Goal: Find specific page/section

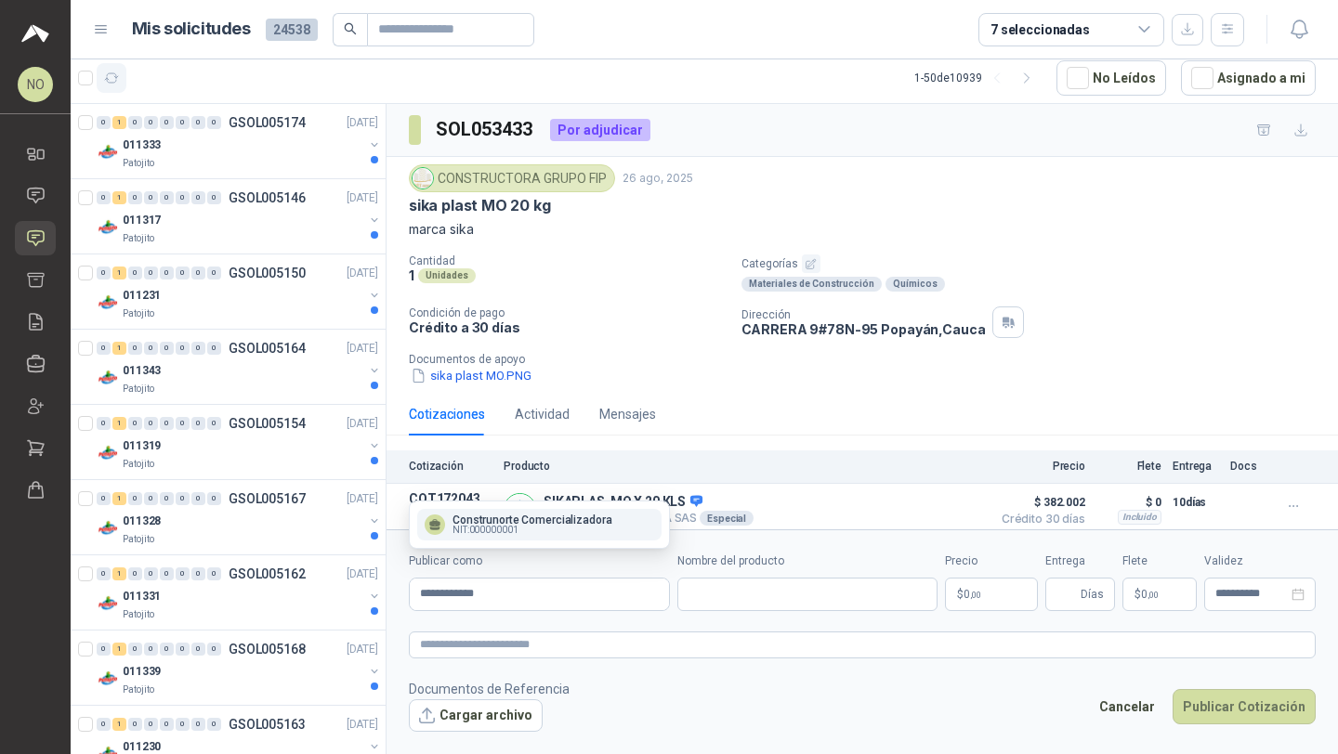
click at [109, 74] on icon "button" at bounding box center [112, 79] width 16 height 16
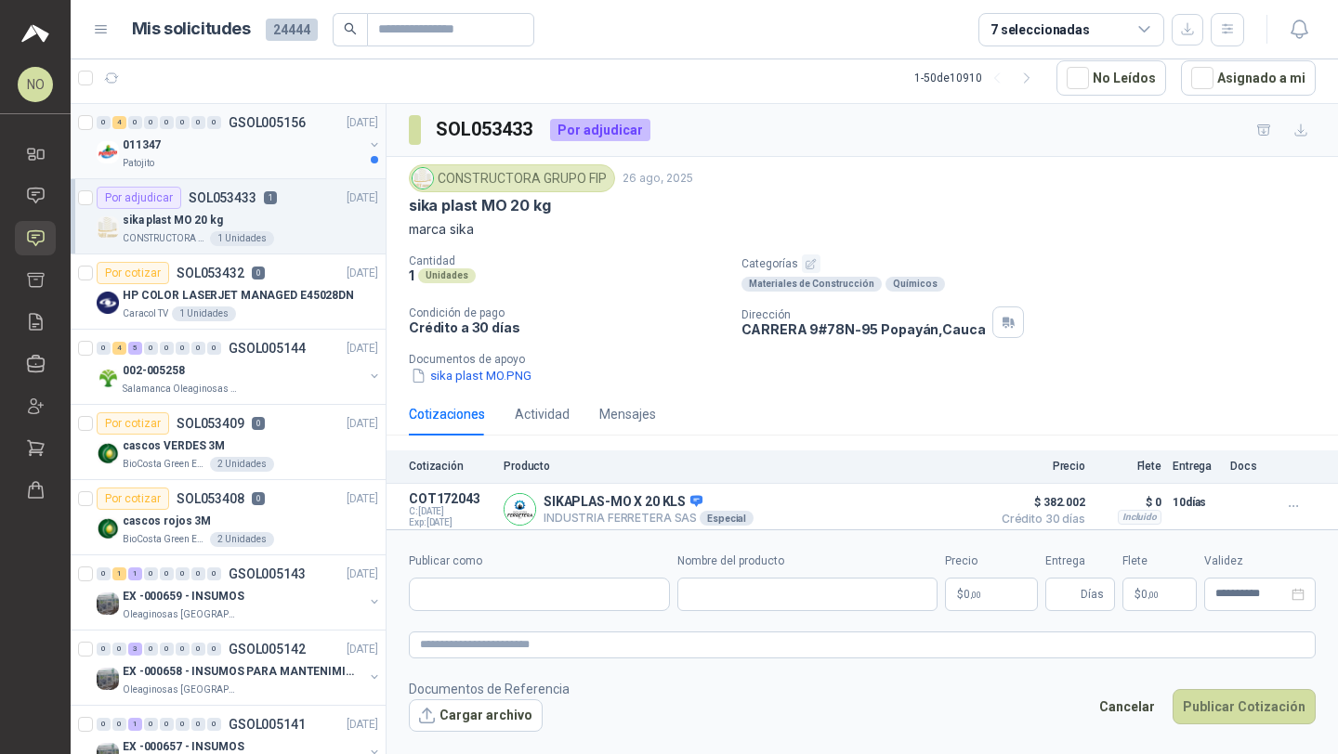
click at [269, 143] on div "011347" at bounding box center [243, 145] width 241 height 22
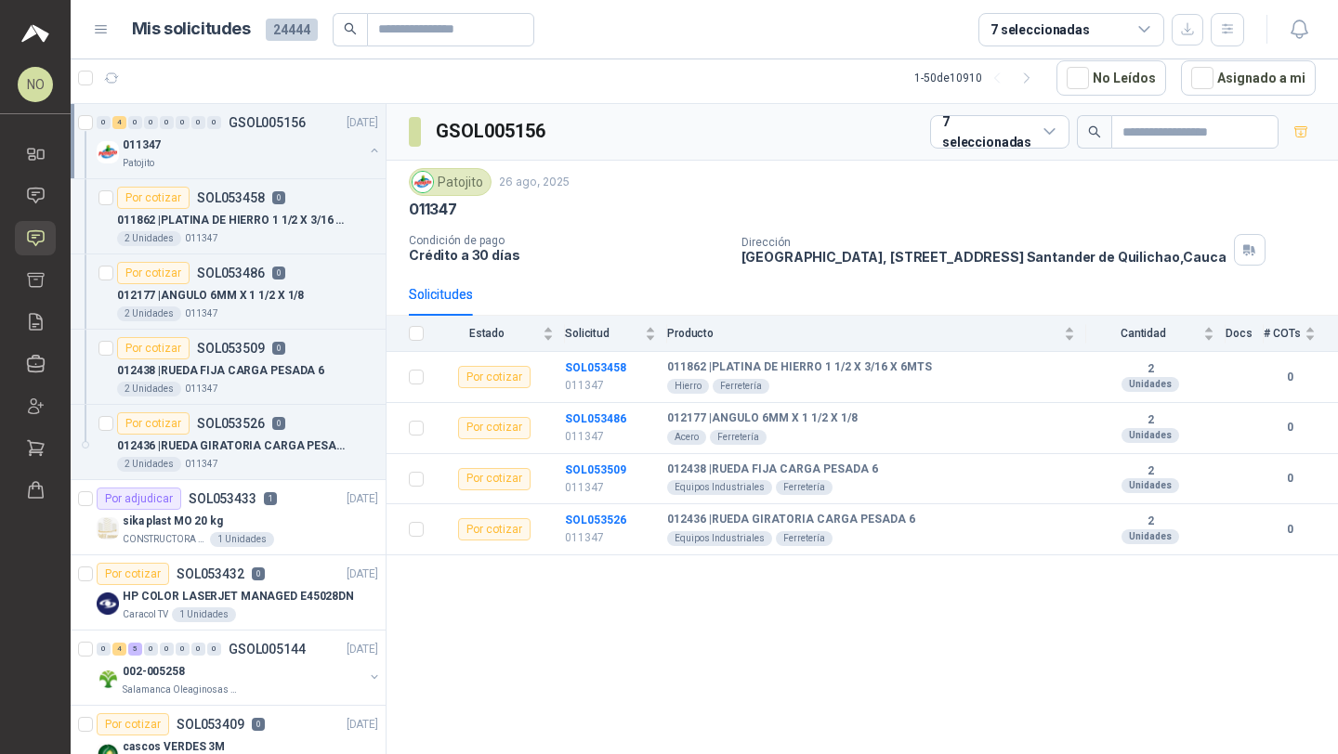
click at [269, 143] on div "011347" at bounding box center [243, 145] width 241 height 22
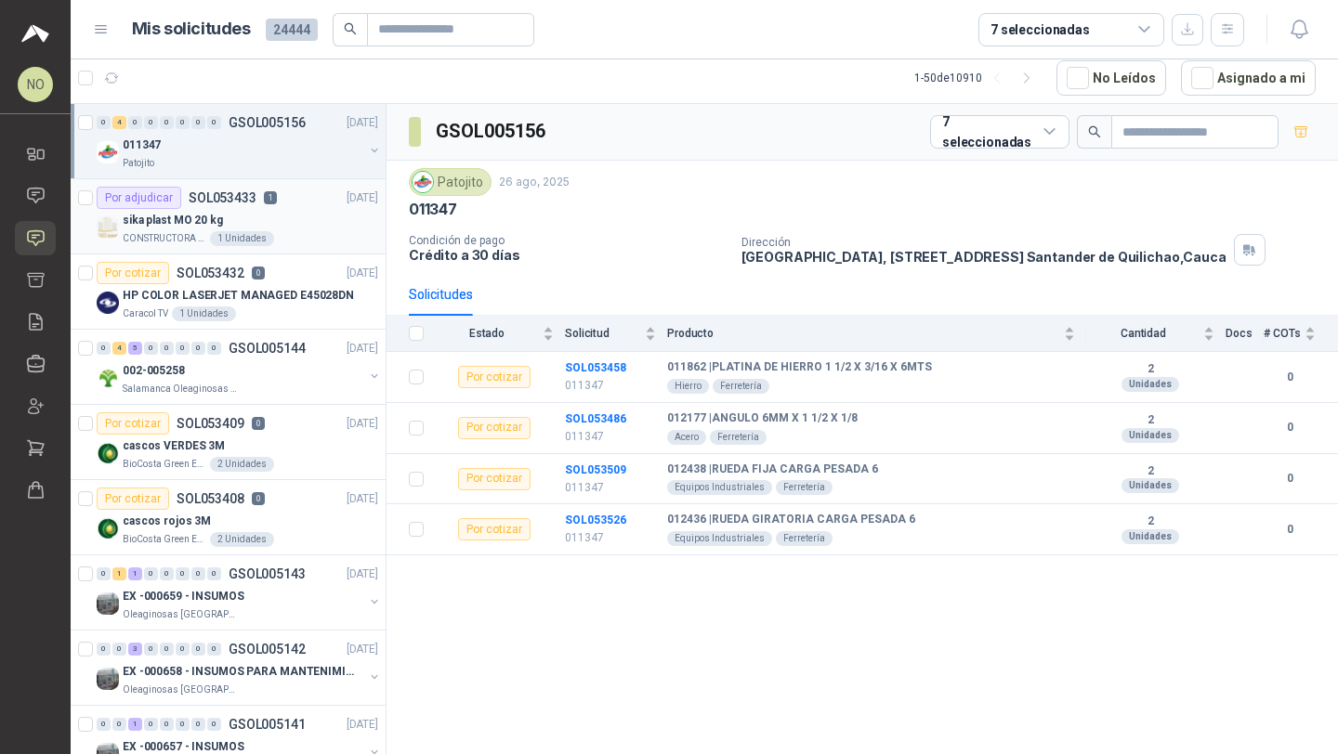
click at [267, 246] on article "Por adjudicar SOL053433 1 [DATE] sika plast MO 20 kg CONSTRUCTORA GRUPO FIP 1 U…" at bounding box center [228, 216] width 315 height 75
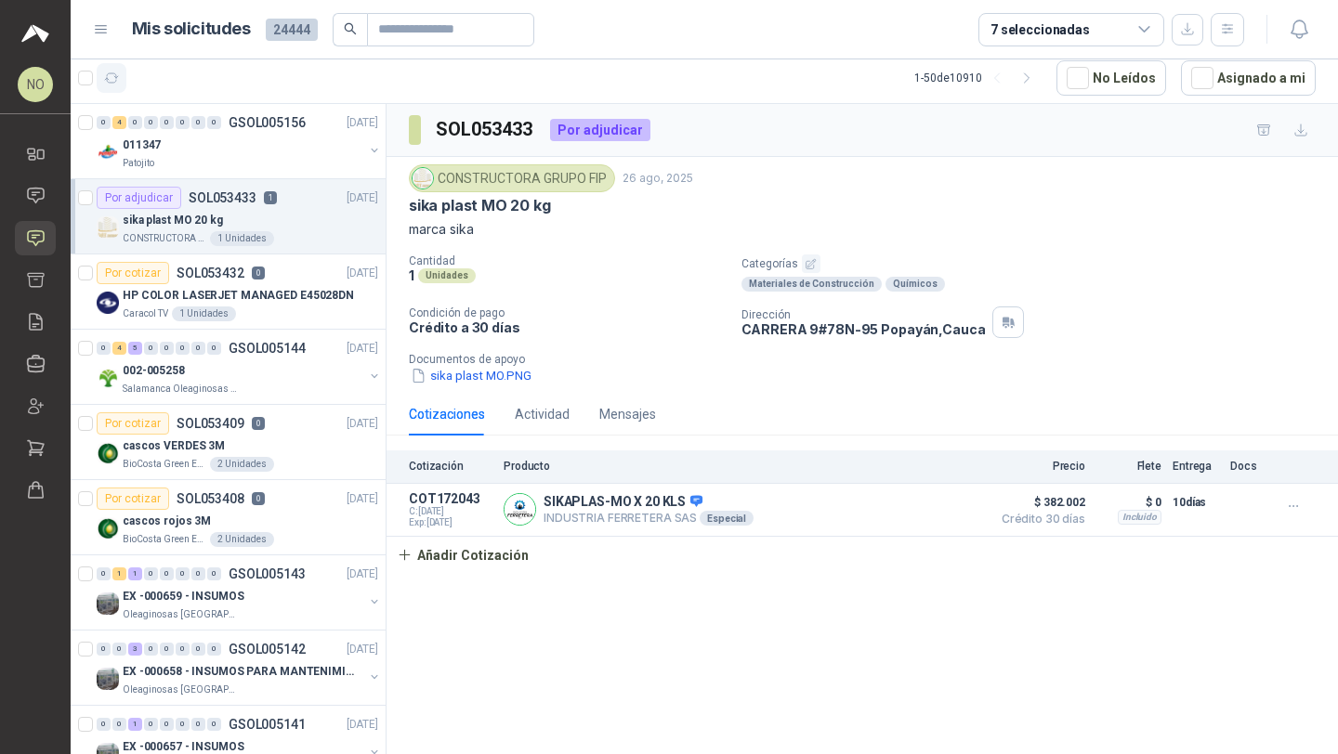
click at [115, 83] on icon "button" at bounding box center [112, 77] width 14 height 9
click at [282, 316] on div "Caracol TV 1 Unidades" at bounding box center [251, 314] width 256 height 15
